Goal: Check status: Check status

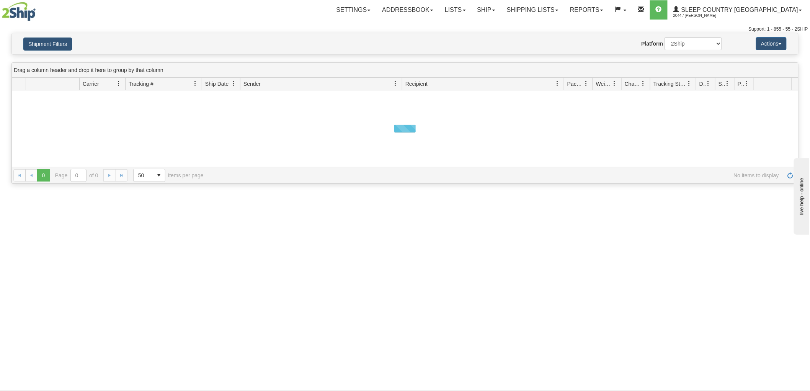
click at [44, 40] on button "Shipment Filters" at bounding box center [47, 44] width 49 height 13
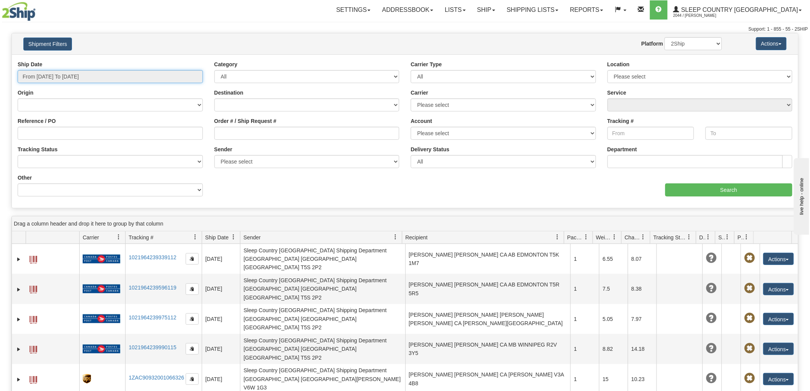
click at [89, 73] on input "From [DATE] To [DATE]" at bounding box center [110, 76] width 185 height 13
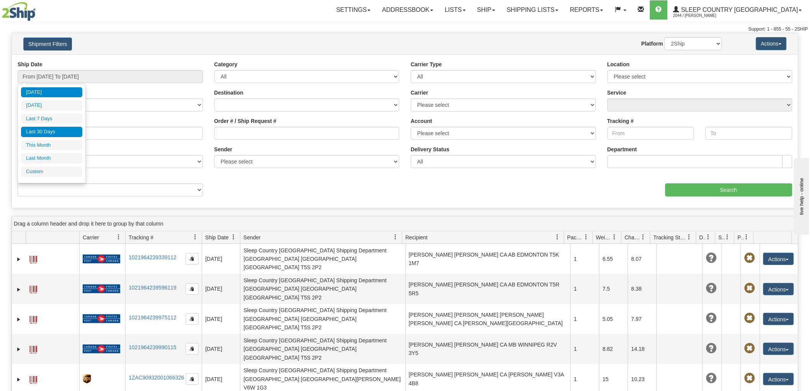
click at [67, 133] on li "Last 30 Days" at bounding box center [51, 132] width 61 height 10
type input "From [DATE] To [DATE]"
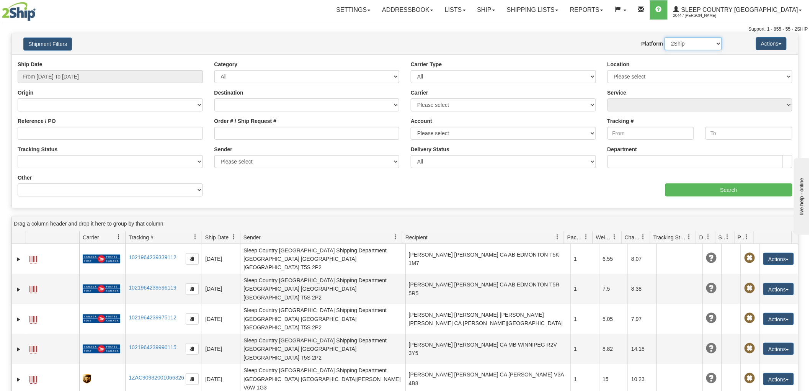
click at [674, 44] on select "2Ship Imported" at bounding box center [693, 43] width 57 height 13
click at [665, 37] on select "2Ship Imported" at bounding box center [693, 43] width 57 height 13
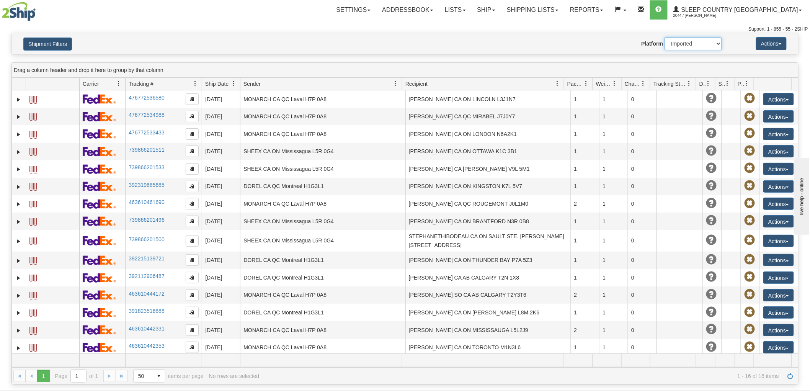
click at [687, 44] on select "2Ship Imported" at bounding box center [693, 43] width 57 height 13
select select "0"
click at [665, 37] on select "2Ship Imported" at bounding box center [693, 43] width 57 height 13
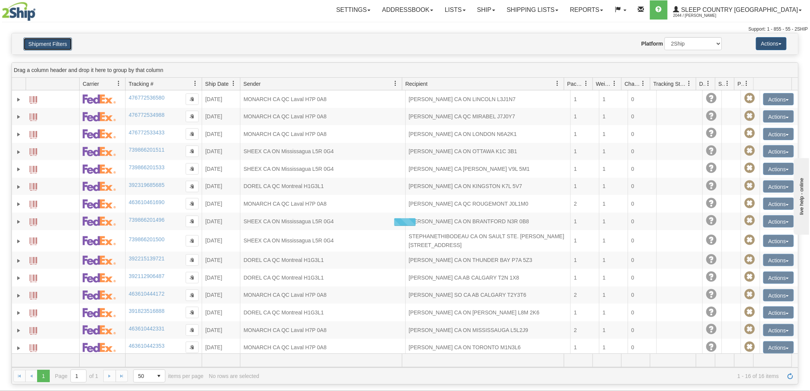
click at [40, 41] on button "Shipment Filters" at bounding box center [47, 44] width 49 height 13
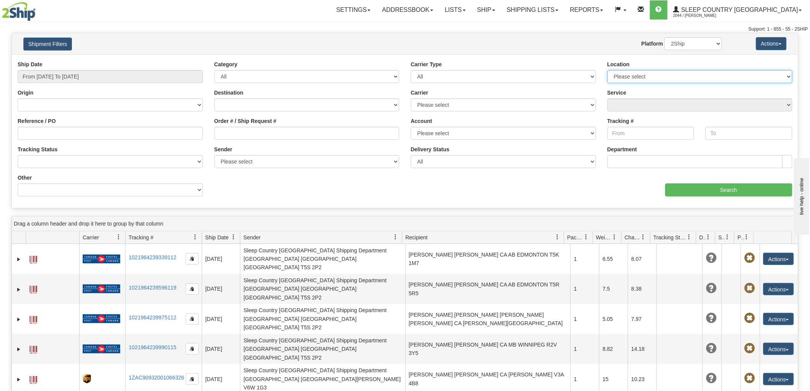
click at [666, 74] on select "Please select [GEOGRAPHIC_DATA] 921 922 93 94 97 390 915 916 98 902 95 96 90 91…" at bounding box center [700, 76] width 185 height 13
select select "7553"
click at [608, 70] on select "Please select [GEOGRAPHIC_DATA] 921 922 93 94 97 390 915 916 98 902 95 96 90 91…" at bounding box center [700, 76] width 185 height 13
click at [711, 190] on input "Search" at bounding box center [729, 189] width 127 height 13
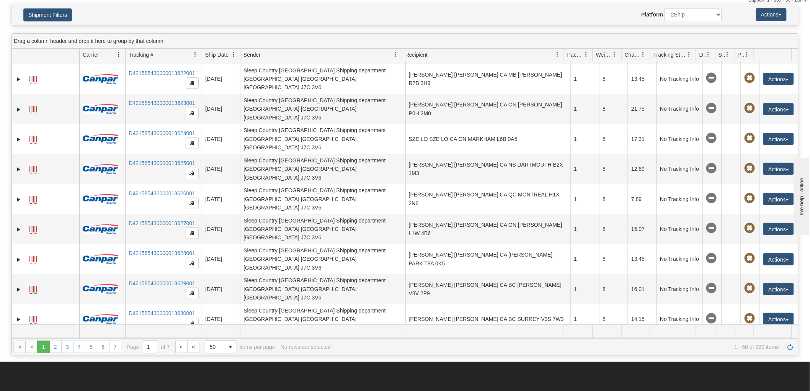
scroll to position [85, 0]
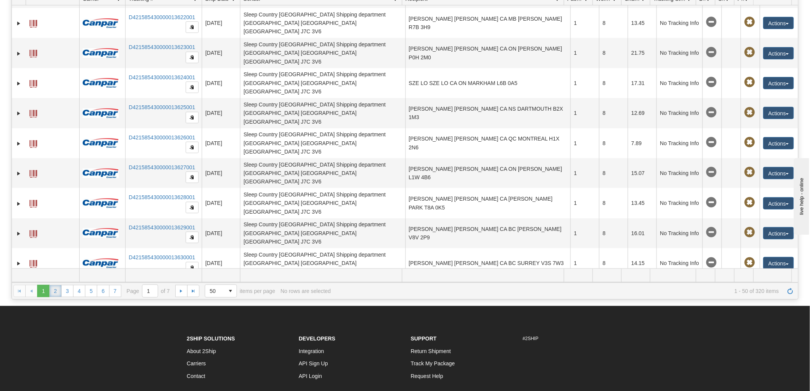
click at [55, 290] on link "2" at bounding box center [55, 291] width 12 height 12
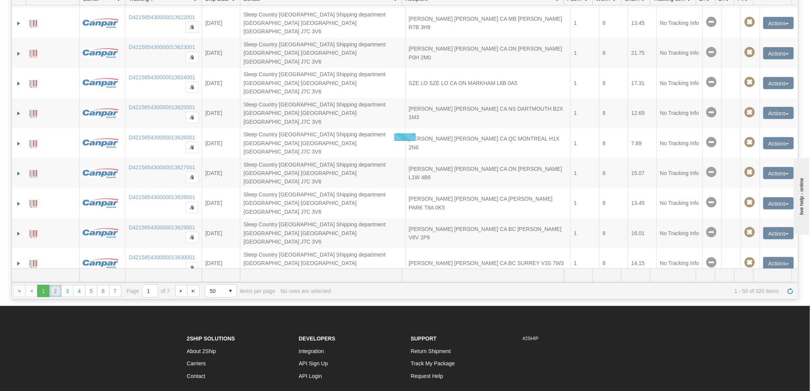
click at [56, 290] on link "2" at bounding box center [55, 291] width 12 height 12
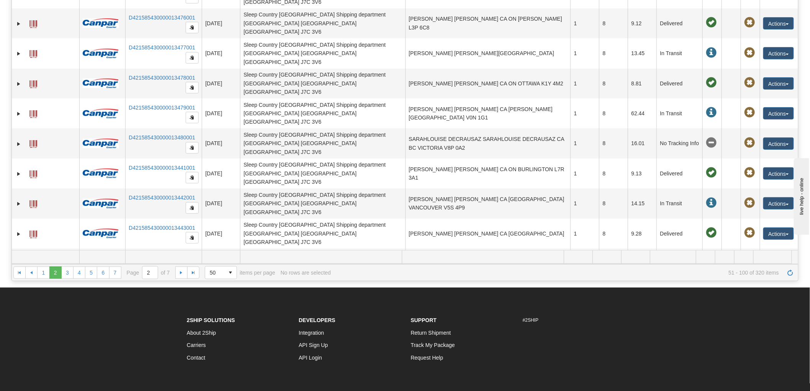
scroll to position [128, 0]
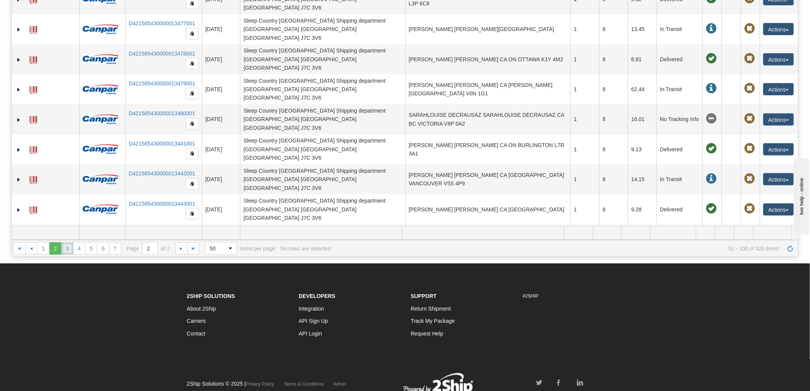
click at [69, 246] on link "3" at bounding box center [67, 248] width 12 height 12
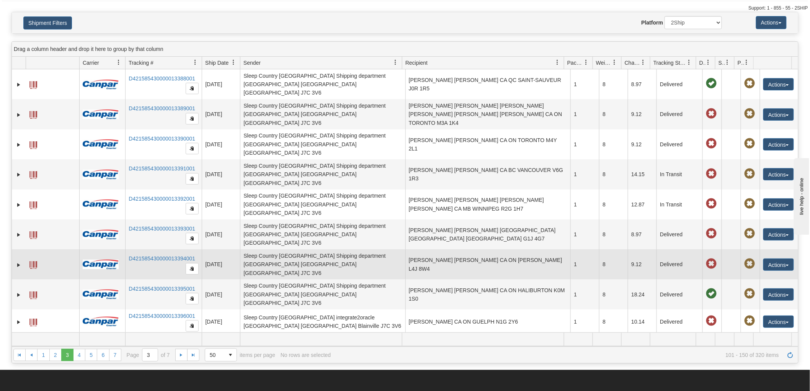
scroll to position [0, 0]
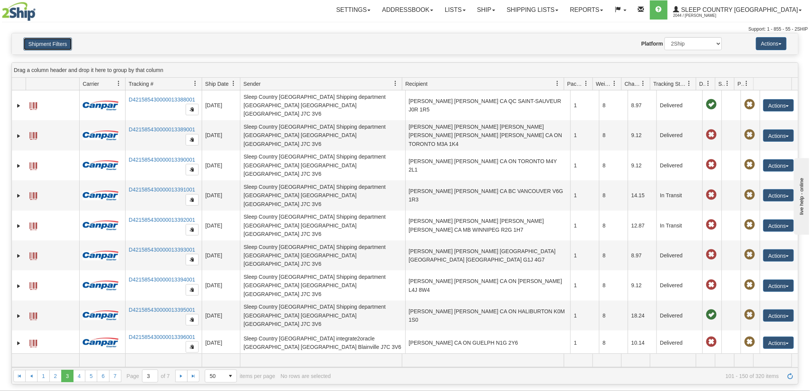
click at [51, 44] on button "Shipment Filters" at bounding box center [47, 44] width 49 height 13
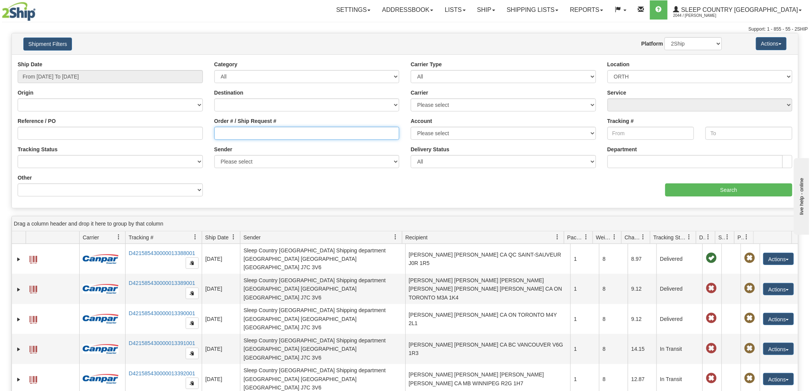
click at [240, 132] on input "Order # / Ship Request #" at bounding box center [306, 133] width 185 height 13
paste input "9000I047261"
type input "9000I047261"
drag, startPoint x: 783, startPoint y: 76, endPoint x: 774, endPoint y: 75, distance: 9.2
click at [783, 76] on select "Please select [GEOGRAPHIC_DATA] 921 922 93 94 97 390 915 916 98 902 95 96 90 91…" at bounding box center [700, 76] width 185 height 13
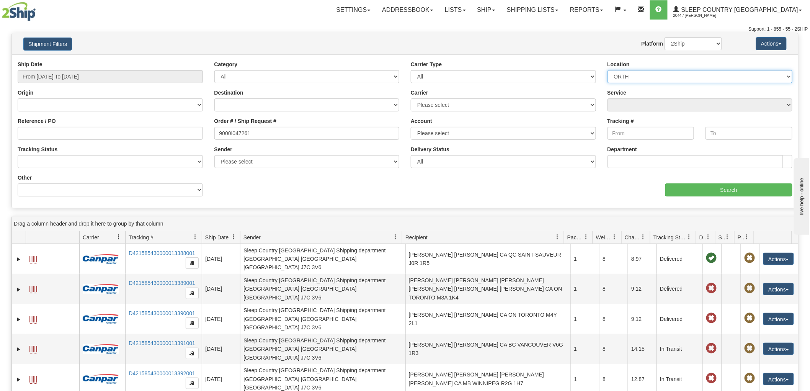
select select
click at [608, 70] on select "Please select [GEOGRAPHIC_DATA] 921 922 93 94 97 390 915 916 98 902 95 96 90 91…" at bounding box center [700, 76] width 185 height 13
click at [717, 189] on input "Search" at bounding box center [729, 189] width 127 height 13
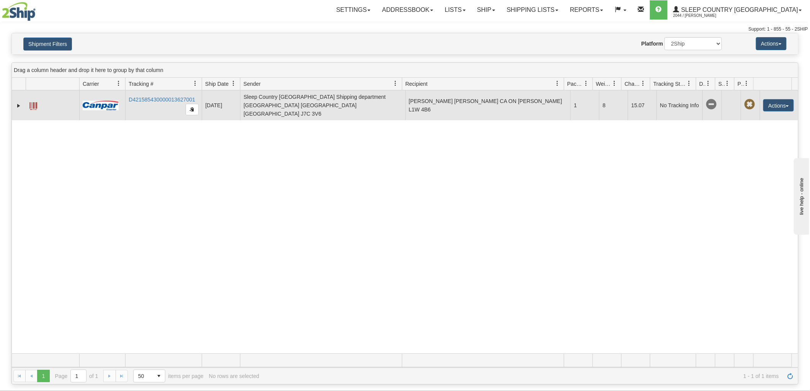
click at [165, 93] on td "D421585430000013627001" at bounding box center [163, 105] width 77 height 30
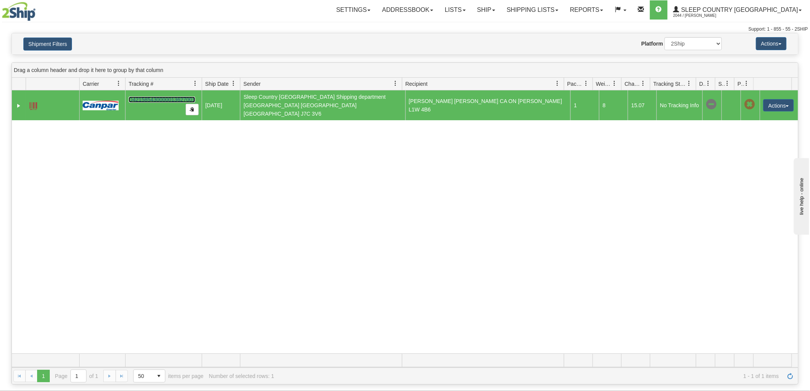
click at [162, 97] on link "D421585430000013627001" at bounding box center [162, 100] width 67 height 6
